Goal: Task Accomplishment & Management: Complete application form

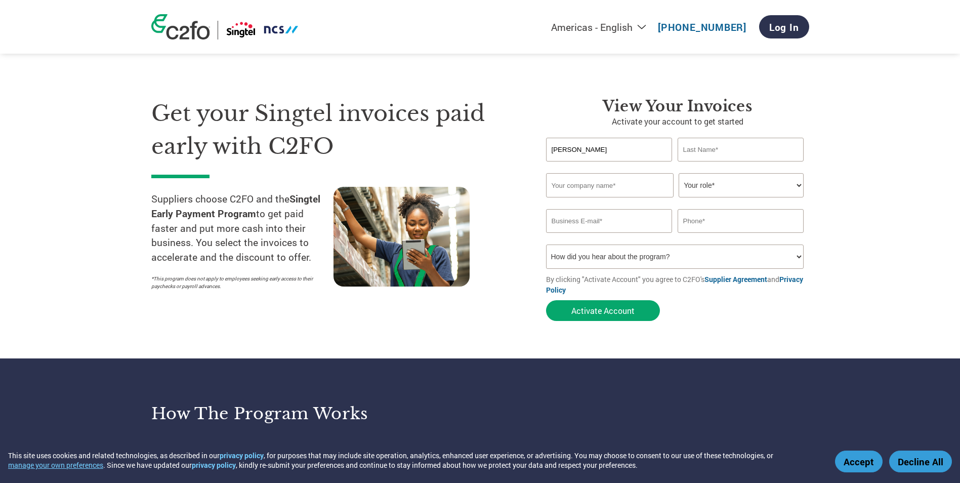
type input "[PERSON_NAME]"
type input "Yeo"
type input "[PERSON_NAME] Pte. Limited"
click at [785, 185] on select "Your role* CFO Controller Credit Manager Finance Director Treasurer CEO Preside…" at bounding box center [741, 185] width 125 height 24
select select "ACCOUNTING"
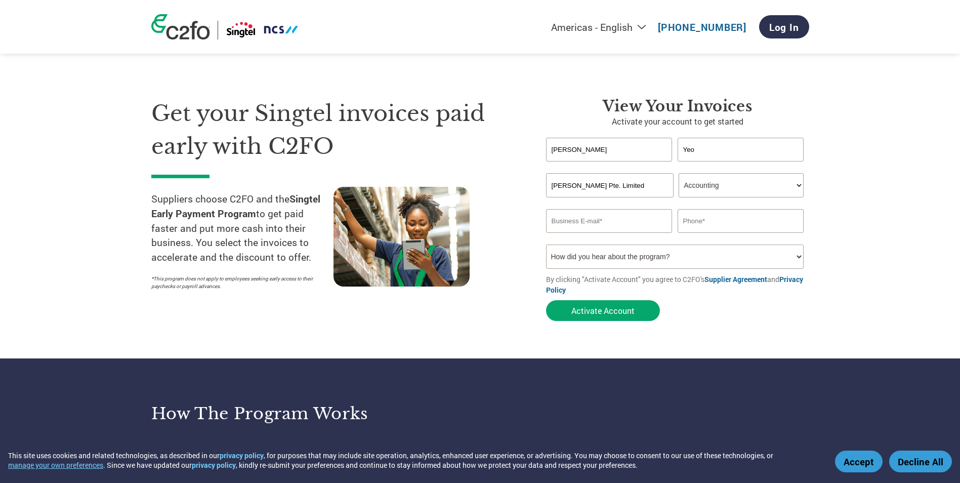
click at [679, 173] on select "Your role* CFO Controller Credit Manager Finance Director Treasurer CEO Preside…" at bounding box center [741, 185] width 125 height 24
click at [639, 225] on input "email" at bounding box center [609, 221] width 127 height 24
type input "[PERSON_NAME][EMAIL_ADDRESS][PERSON_NAME][DOMAIN_NAME]"
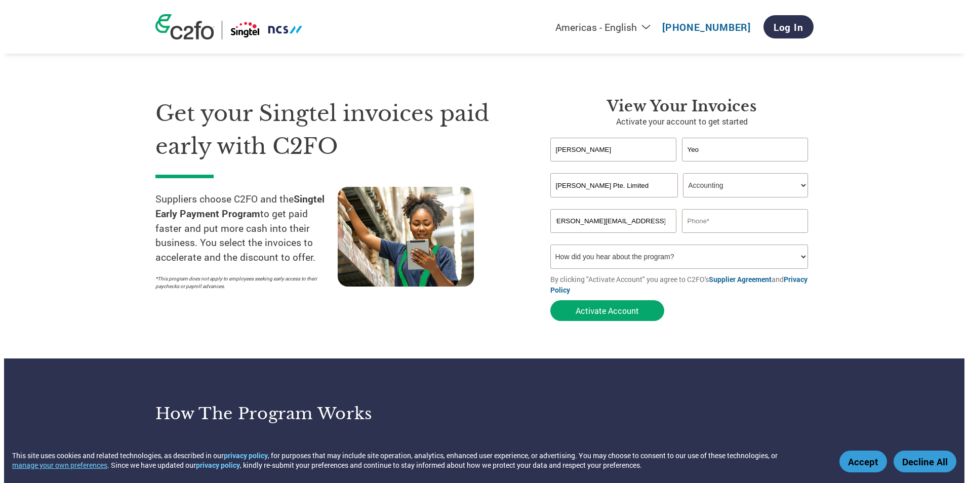
scroll to position [0, 0]
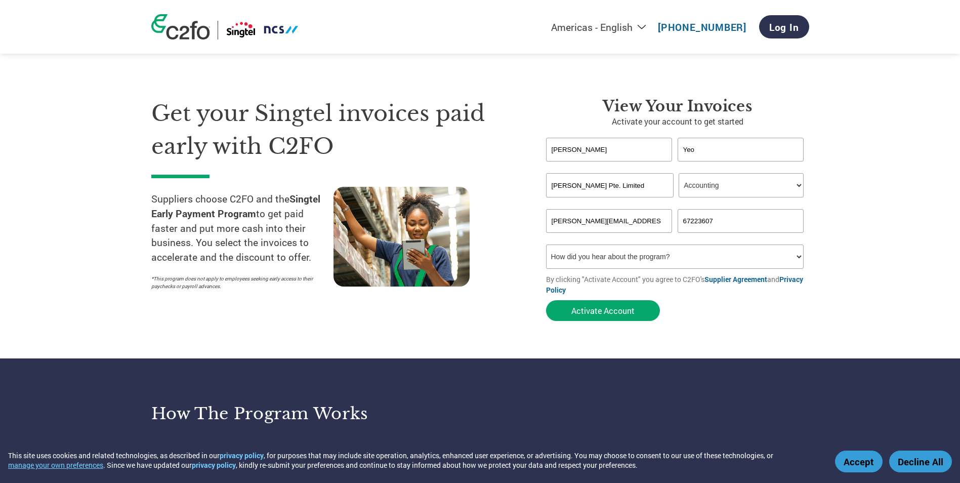
type input "67223607"
click at [653, 263] on select "How did you hear about the program? Received a letter Email Social Media Online…" at bounding box center [675, 256] width 258 height 24
select select "Email"
click at [546, 244] on select "How did you hear about the program? Received a letter Email Social Media Online…" at bounding box center [675, 256] width 258 height 24
click at [760, 319] on form "[PERSON_NAME] Invalid first name or first name is too long Invalid last name or…" at bounding box center [677, 232] width 263 height 188
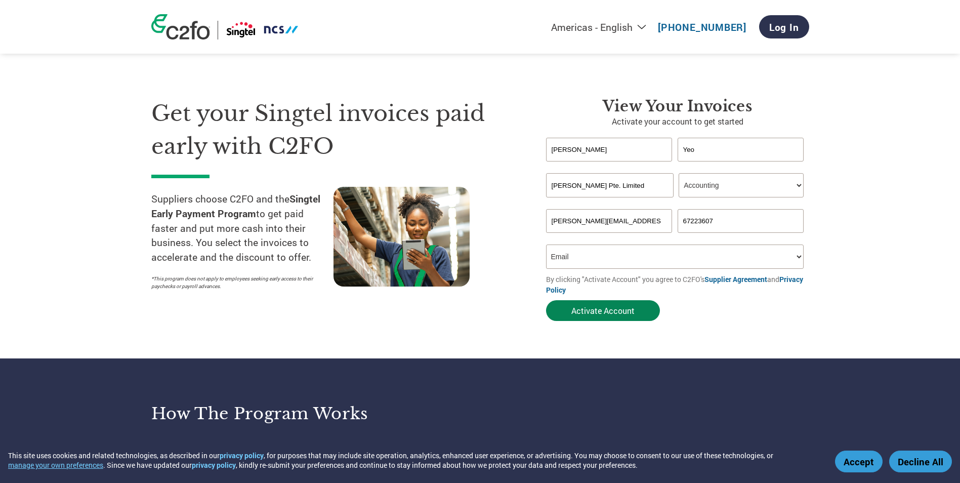
click at [632, 312] on button "Activate Account" at bounding box center [603, 310] width 114 height 21
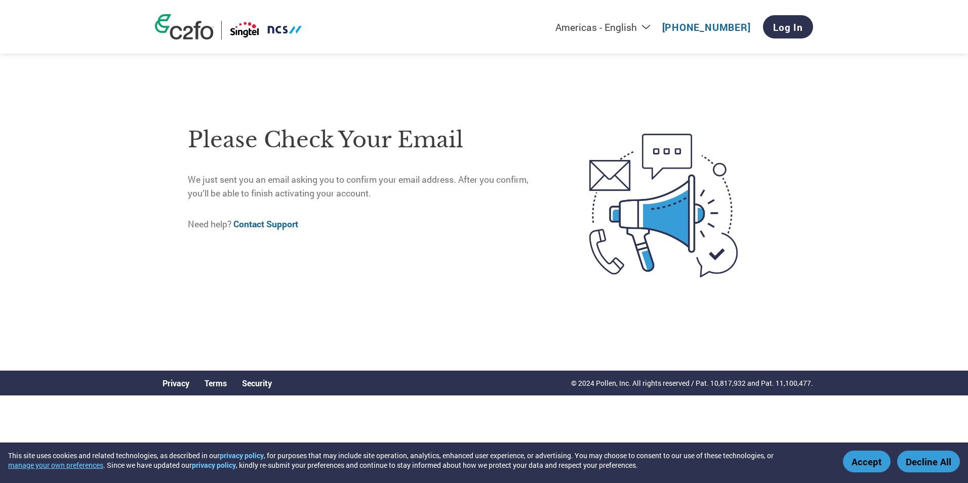
click at [380, 313] on div "Please check your email We just sent you an email asking you to confirm your em…" at bounding box center [484, 205] width 658 height 330
